Goal: Task Accomplishment & Management: Complete application form

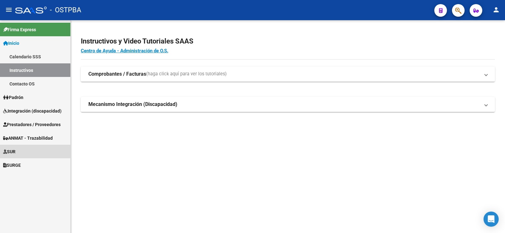
click at [32, 151] on link "SUR" at bounding box center [35, 152] width 70 height 14
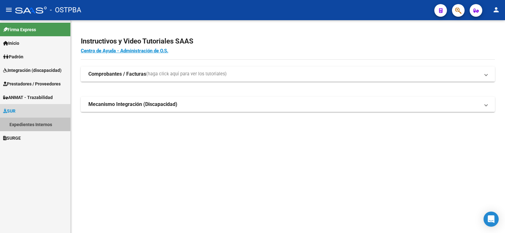
click at [31, 123] on link "Expedientes Internos" at bounding box center [35, 125] width 70 height 14
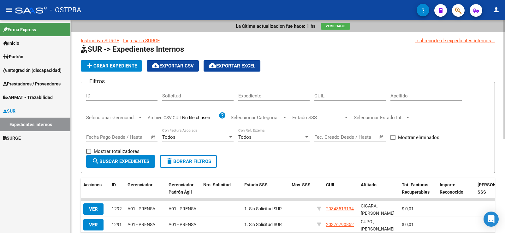
scroll to position [63, 0]
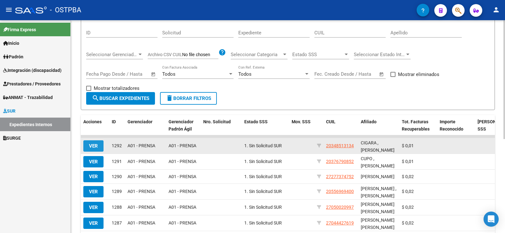
click at [94, 147] on span "VER" at bounding box center [93, 146] width 9 height 6
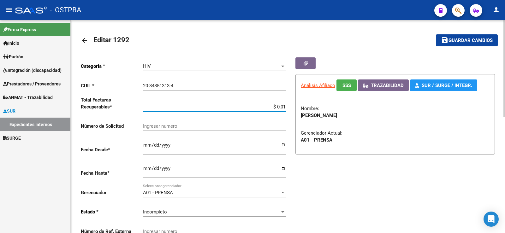
drag, startPoint x: 283, startPoint y: 106, endPoint x: 287, endPoint y: 106, distance: 4.5
click at [287, 106] on div "Categoria * HIV Seleccionar categoria CUIL * 20-34851313-4 Ingresar CUIL Total …" at bounding box center [184, 149] width 207 height 185
type input "$ 0,02"
click at [468, 43] on span "Guardar cambios" at bounding box center [471, 41] width 44 height 6
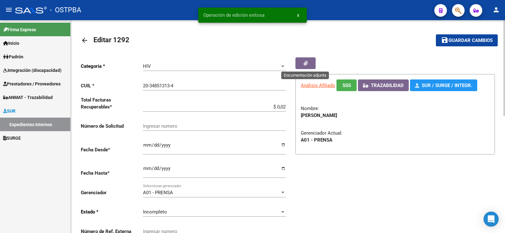
click at [306, 64] on icon "button" at bounding box center [306, 63] width 4 height 5
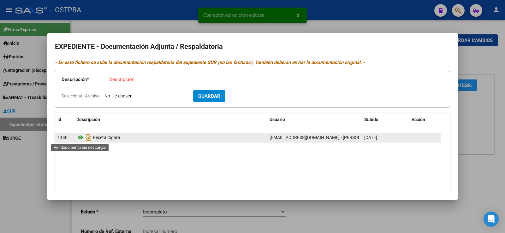
click at [82, 136] on icon at bounding box center [80, 138] width 8 height 8
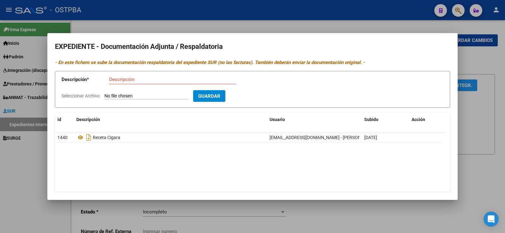
drag, startPoint x: 23, startPoint y: 160, endPoint x: 22, endPoint y: 156, distance: 3.8
click at [22, 160] on div at bounding box center [252, 116] width 505 height 233
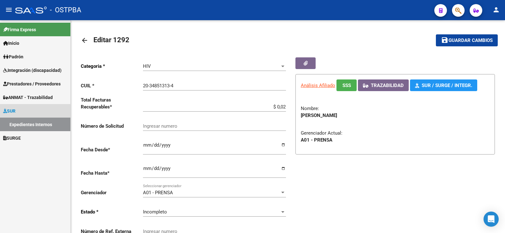
click at [29, 124] on link "Expedientes Internos" at bounding box center [35, 125] width 70 height 14
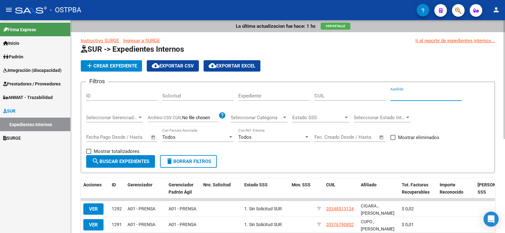
click at [403, 96] on input "Apellido" at bounding box center [425, 96] width 71 height 6
type input "cigara"
click at [117, 159] on span "search Buscar Expedientes" at bounding box center [120, 162] width 57 height 6
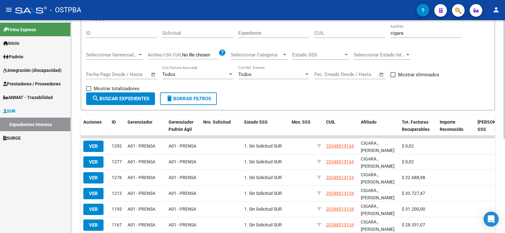
scroll to position [63, 0]
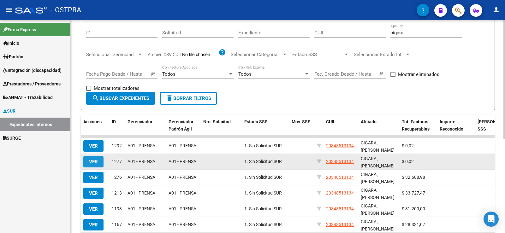
click at [94, 163] on span "VER" at bounding box center [93, 162] width 9 height 6
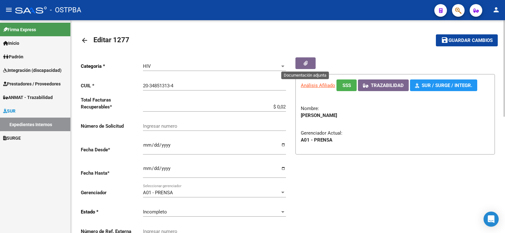
click at [306, 65] on icon "button" at bounding box center [306, 63] width 4 height 5
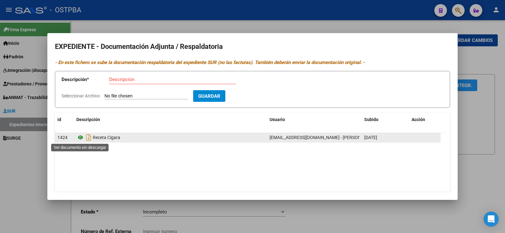
click at [81, 138] on icon at bounding box center [80, 138] width 8 height 8
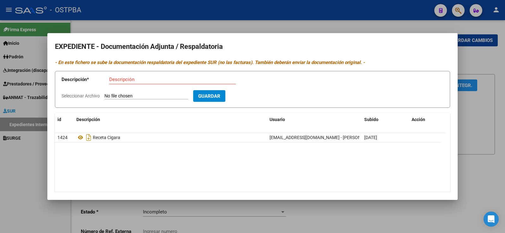
drag, startPoint x: 22, startPoint y: 163, endPoint x: 21, endPoint y: 158, distance: 5.5
click at [22, 163] on div at bounding box center [252, 116] width 505 height 233
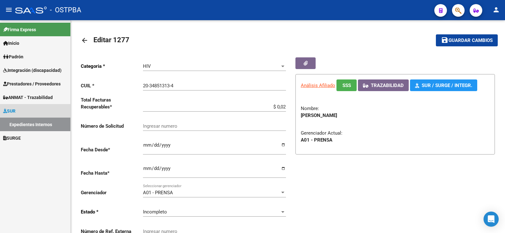
click at [23, 124] on link "Expedientes Internos" at bounding box center [35, 125] width 70 height 14
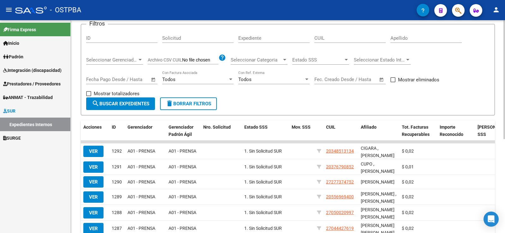
scroll to position [63, 0]
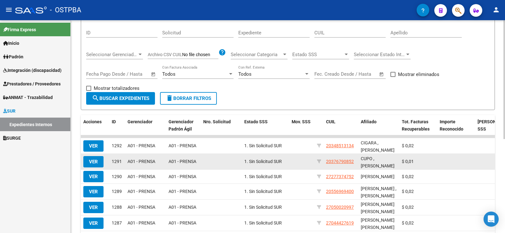
click at [96, 160] on span "VER" at bounding box center [93, 162] width 9 height 6
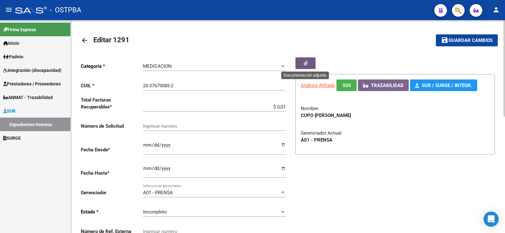
click at [307, 62] on icon "button" at bounding box center [306, 63] width 4 height 5
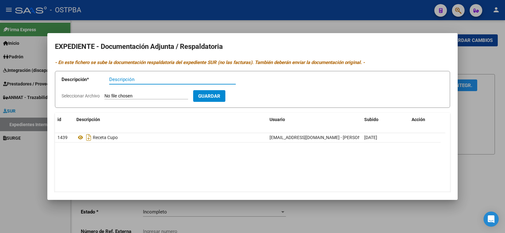
click at [26, 153] on div at bounding box center [252, 116] width 505 height 233
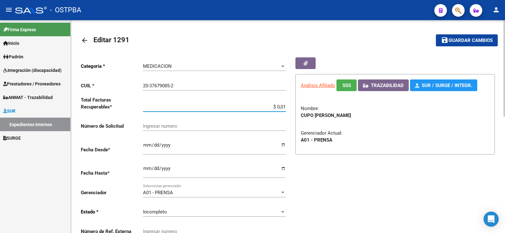
drag, startPoint x: 283, startPoint y: 107, endPoint x: 289, endPoint y: 106, distance: 6.1
click at [289, 106] on div "Categoria * MEDICACION Seleccionar categoria CUIL * 20-37679085-2 Ingresar CUIL…" at bounding box center [288, 149] width 414 height 185
type input "$ 0,02"
click at [461, 39] on span "Guardar cambios" at bounding box center [471, 41] width 44 height 6
